Goal: Navigation & Orientation: Go to known website

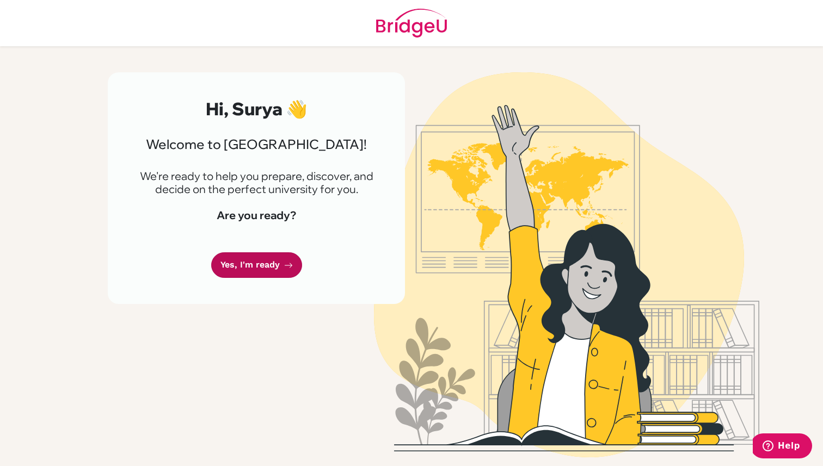
click at [234, 261] on link "Yes, I'm ready" at bounding box center [256, 266] width 91 height 26
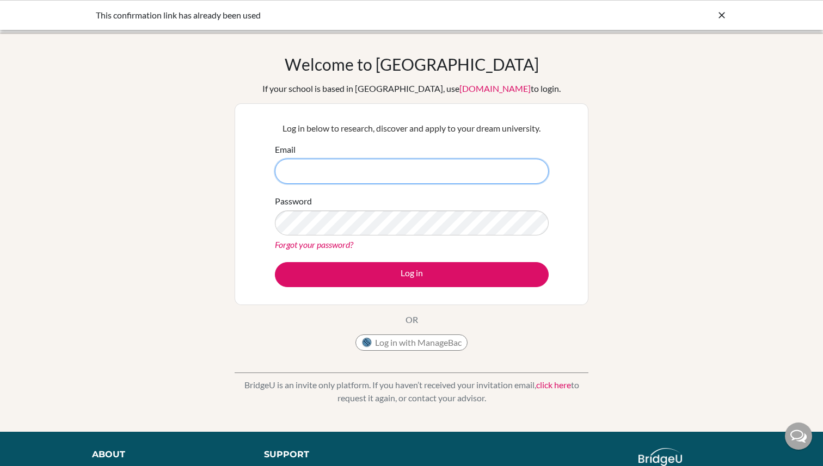
type input "[EMAIL_ADDRESS][DOMAIN_NAME]"
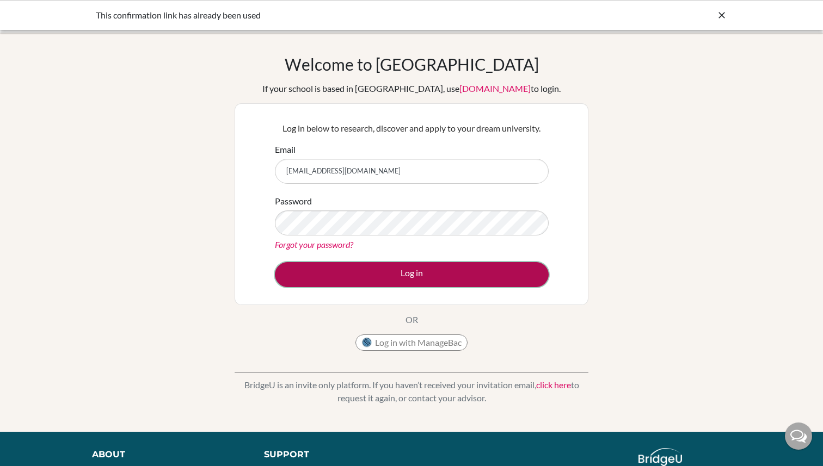
click at [392, 270] on button "Log in" at bounding box center [412, 274] width 274 height 25
